Goal: Go to known website: Access a specific website the user already knows

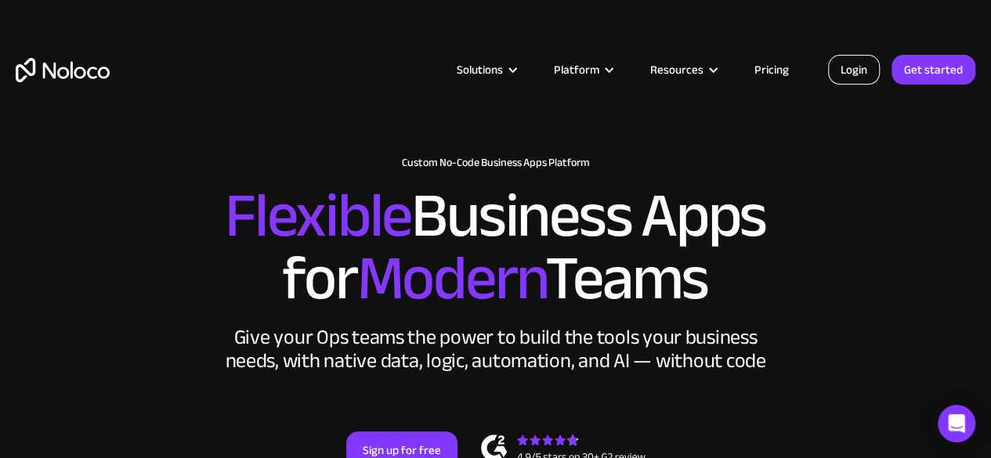
click at [851, 63] on link "Login" at bounding box center [854, 70] width 52 height 30
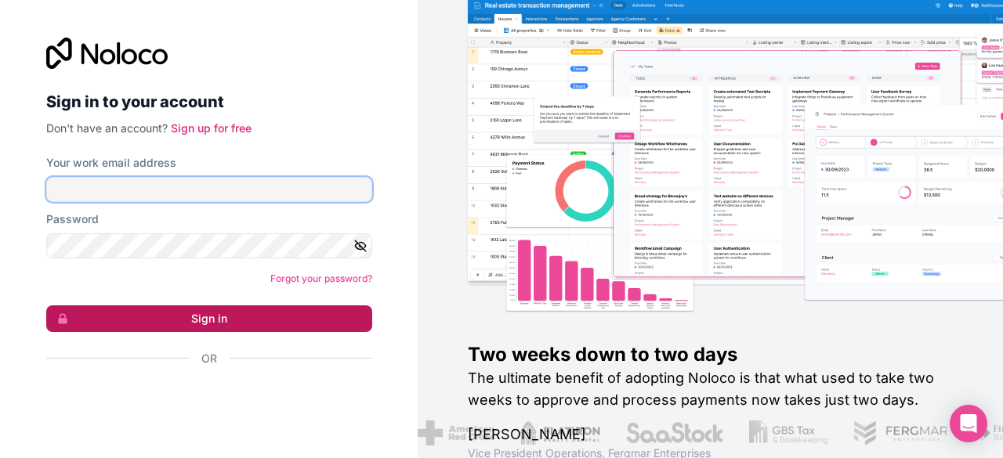
type input "[PERSON_NAME][EMAIL_ADDRESS][DOMAIN_NAME]"
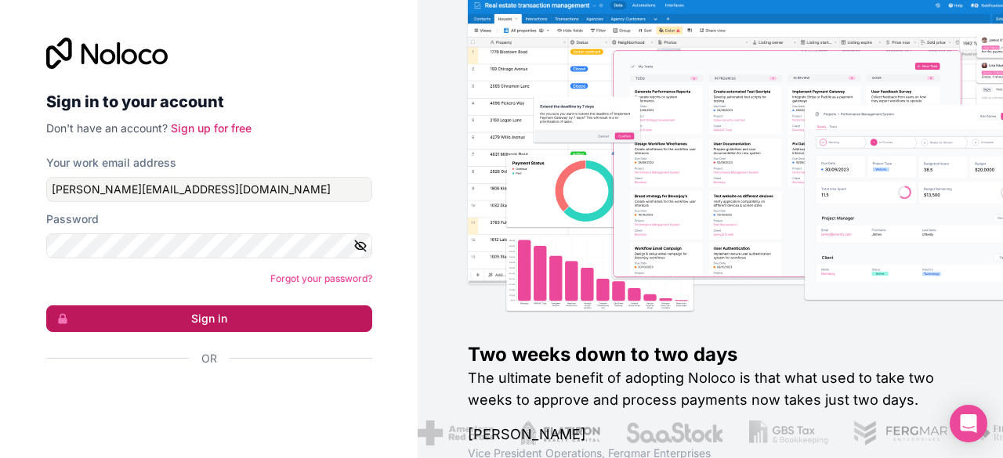
click at [230, 328] on button "Sign in" at bounding box center [209, 318] width 326 height 27
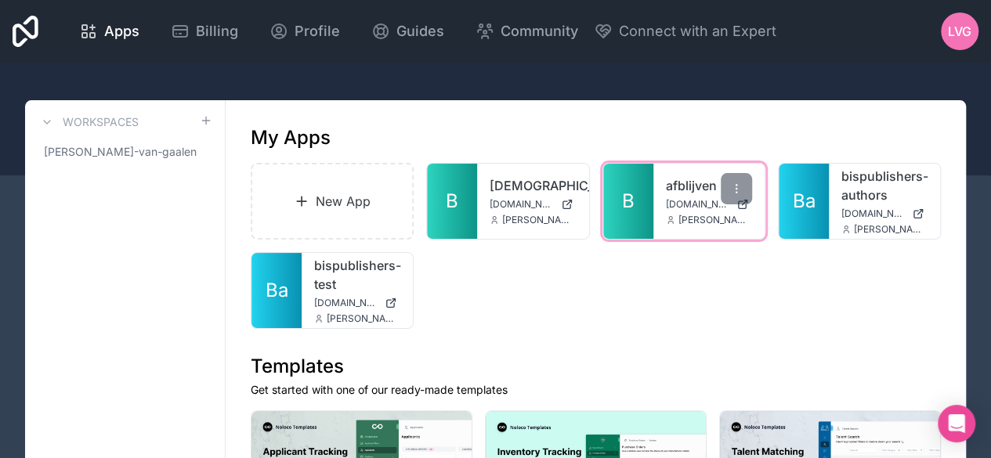
click at [641, 215] on link "B" at bounding box center [628, 201] width 50 height 75
